Goal: Learn about a topic

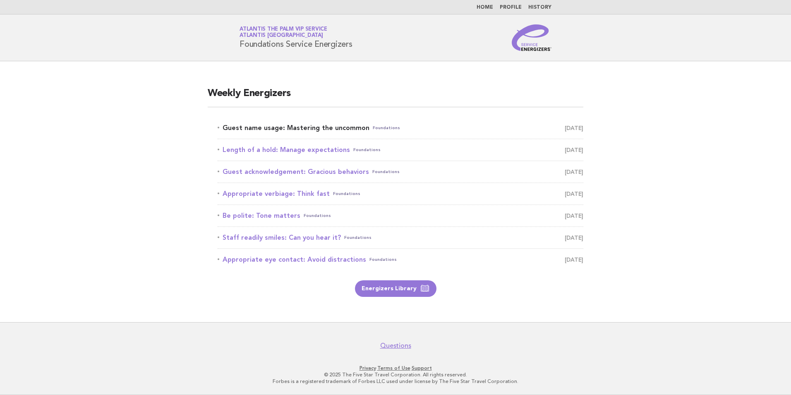
click at [275, 127] on link "Guest name usage: Mastering the uncommon Foundations September 16" at bounding box center [401, 128] width 366 height 12
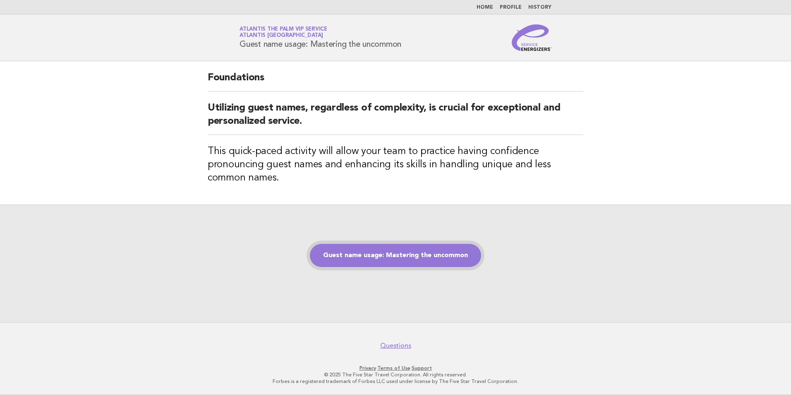
click at [358, 253] on link "Guest name usage: Mastering the uncommon" at bounding box center [395, 255] width 171 height 23
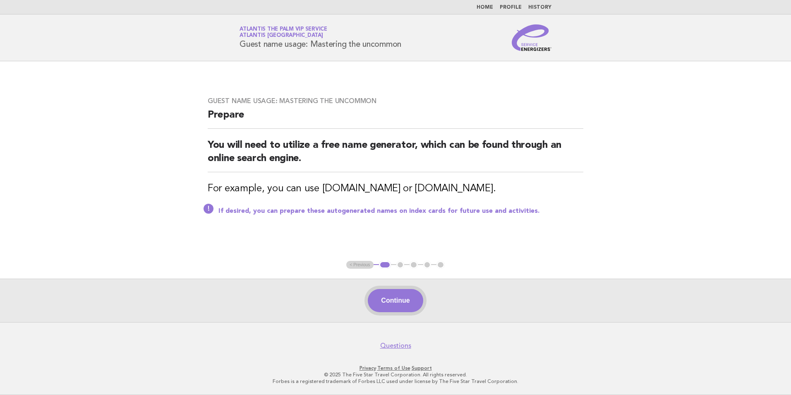
click at [392, 308] on button "Continue" at bounding box center [395, 300] width 55 height 23
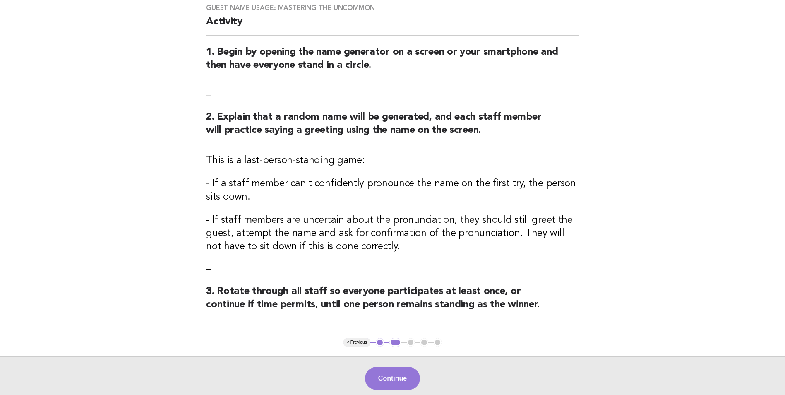
scroll to position [145, 0]
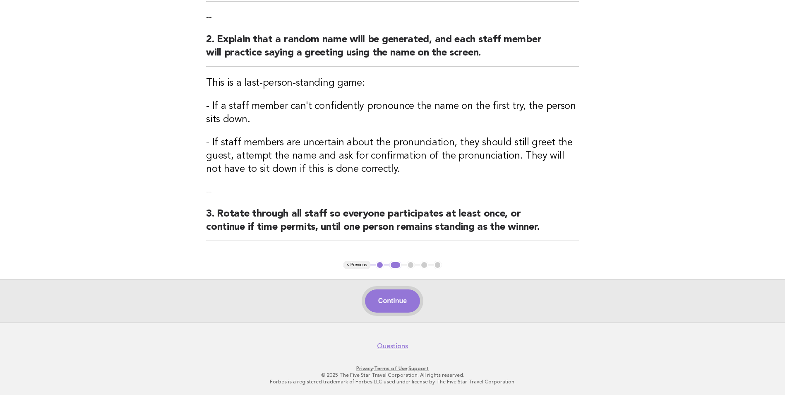
click at [399, 297] on button "Continue" at bounding box center [392, 300] width 55 height 23
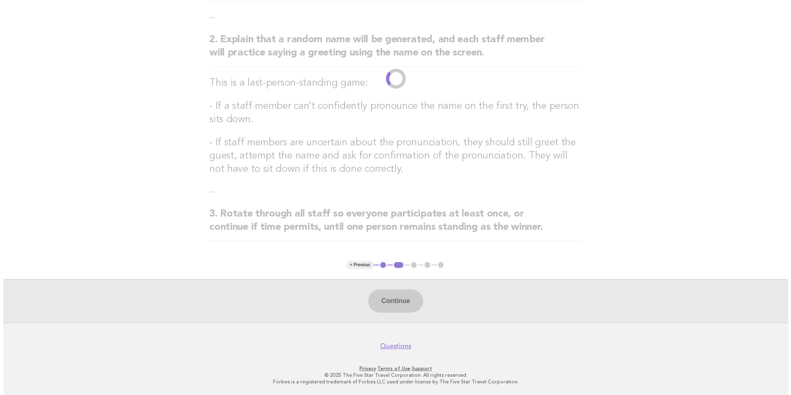
scroll to position [0, 0]
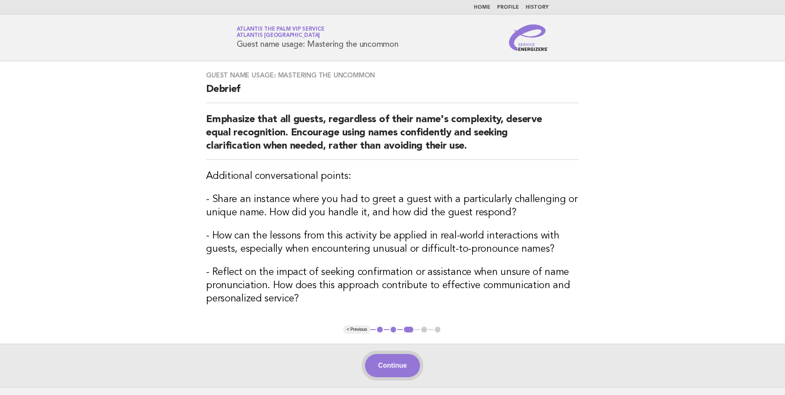
click at [378, 362] on button "Continue" at bounding box center [392, 365] width 55 height 23
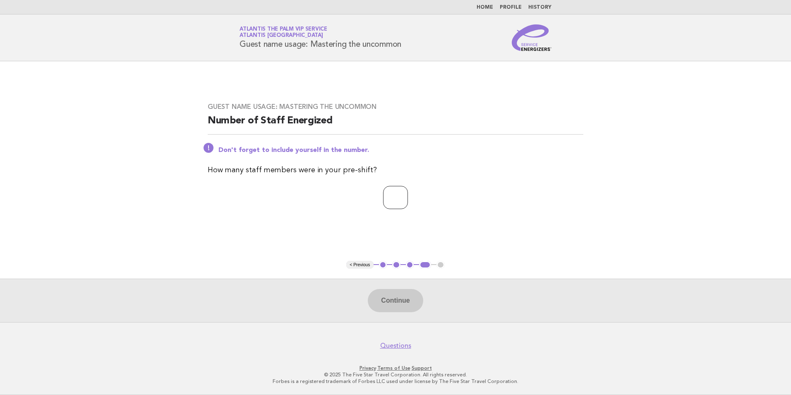
click at [398, 202] on input "number" at bounding box center [395, 197] width 25 height 23
type input "*"
click at [384, 295] on button "Continue" at bounding box center [395, 300] width 55 height 23
